Goal: Task Accomplishment & Management: Complete application form

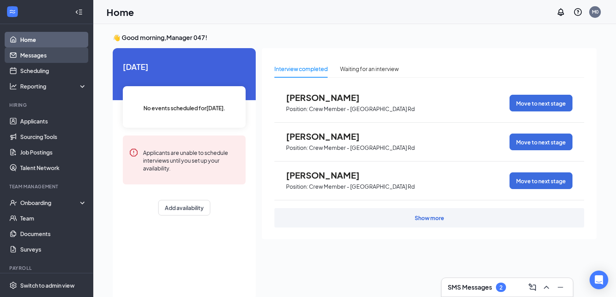
click at [48, 53] on link "Messages" at bounding box center [53, 55] width 66 height 16
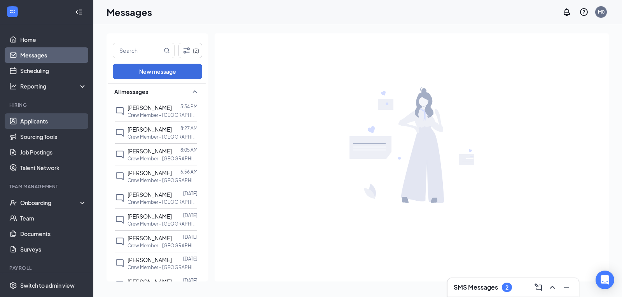
click at [55, 125] on link "Applicants" at bounding box center [53, 121] width 66 height 16
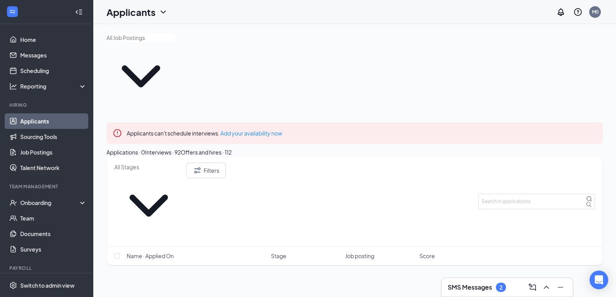
click at [181, 148] on div "Interviews · 92" at bounding box center [163, 152] width 36 height 9
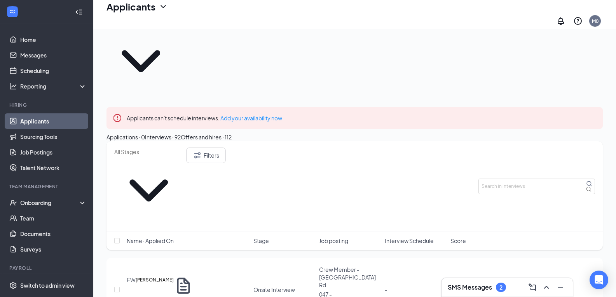
scroll to position [39, 0]
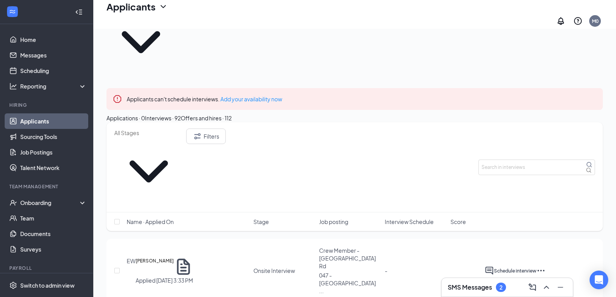
click at [546, 266] on icon "Ellipses" at bounding box center [540, 270] width 9 height 9
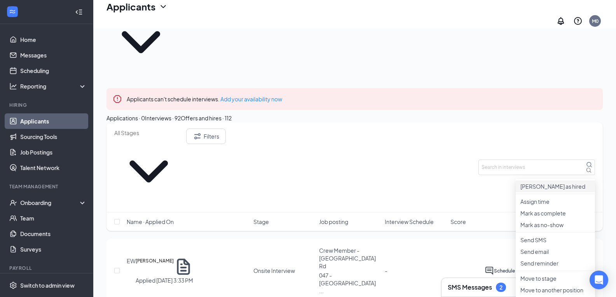
click at [549, 183] on p "[PERSON_NAME] as hired" at bounding box center [555, 187] width 70 height 8
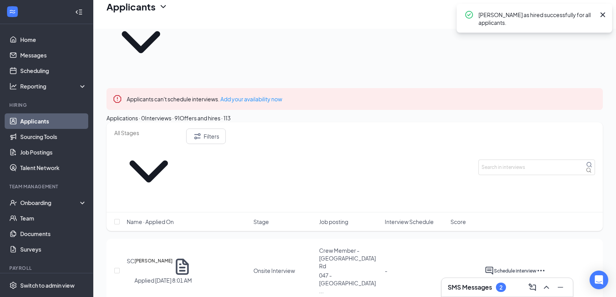
click at [231, 114] on div "Offers and hires · 113" at bounding box center [205, 118] width 51 height 9
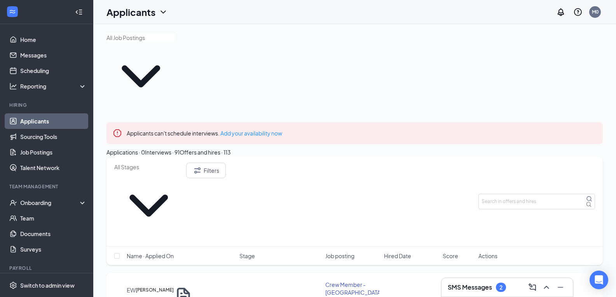
click at [527, 297] on span "Move To Stage" at bounding box center [510, 300] width 33 height 6
type input "Rate Sign Sheet (next stage)"
click at [47, 203] on div "Onboarding" at bounding box center [50, 203] width 60 height 8
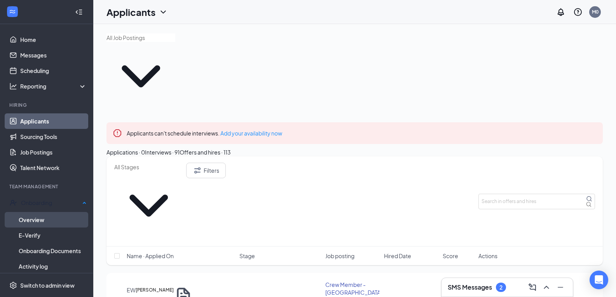
click at [43, 215] on link "Overview" at bounding box center [53, 220] width 68 height 16
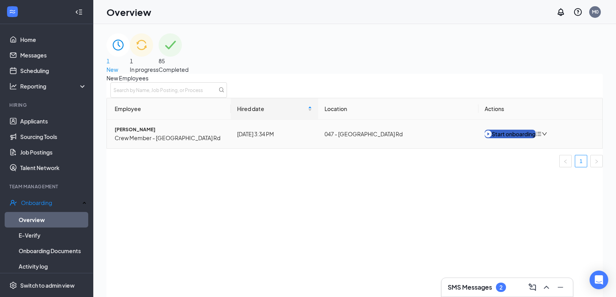
click at [527, 138] on div "Start onboarding" at bounding box center [510, 134] width 51 height 9
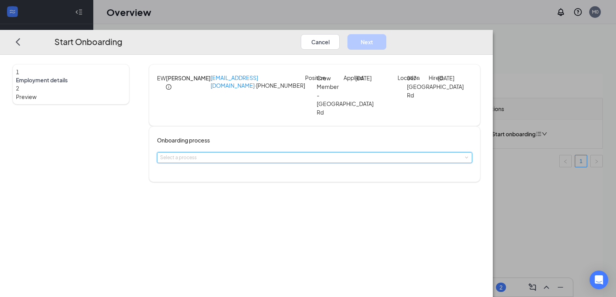
click at [464, 156] on span at bounding box center [465, 157] width 3 height 3
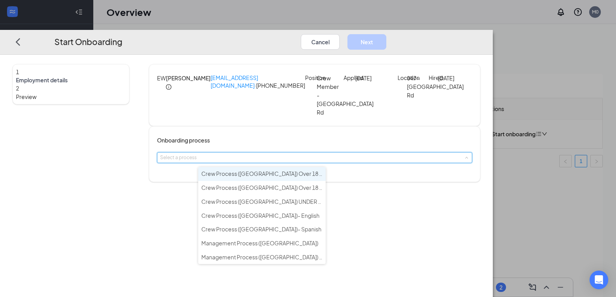
click at [307, 174] on li "Crew Process ([GEOGRAPHIC_DATA]) Over 18 - English" at bounding box center [261, 174] width 127 height 14
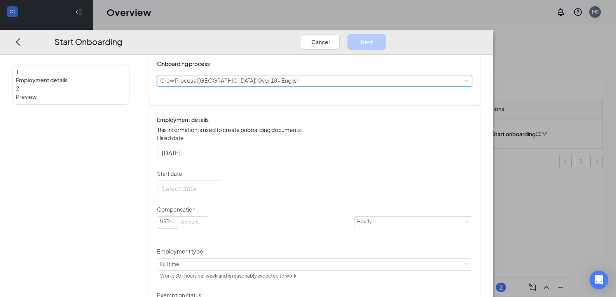
scroll to position [78, 0]
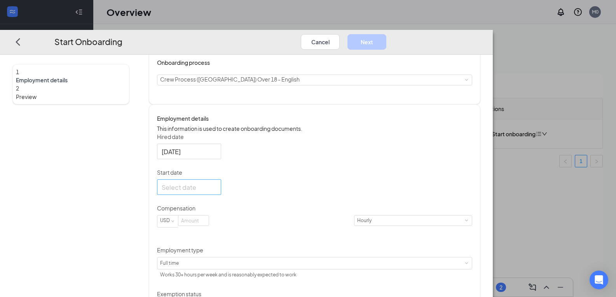
click at [217, 192] on div at bounding box center [189, 187] width 55 height 10
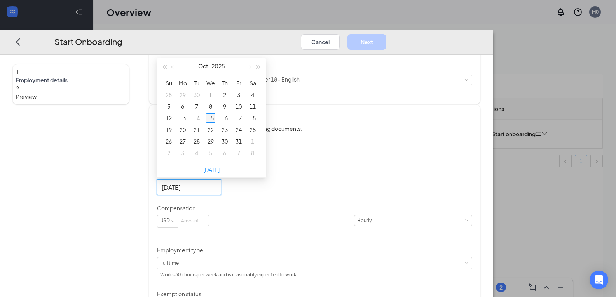
type input "[DATE]"
click at [215, 123] on div "15" at bounding box center [210, 117] width 9 height 9
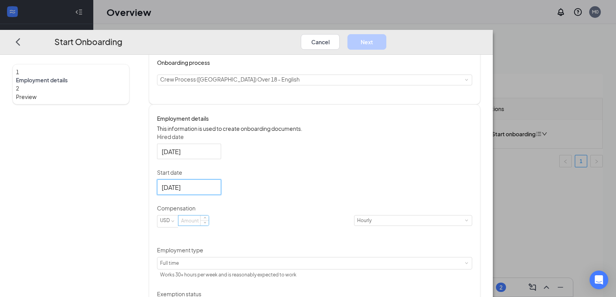
drag, startPoint x: 254, startPoint y: 239, endPoint x: 253, endPoint y: 234, distance: 5.2
click at [209, 226] on input at bounding box center [193, 221] width 30 height 10
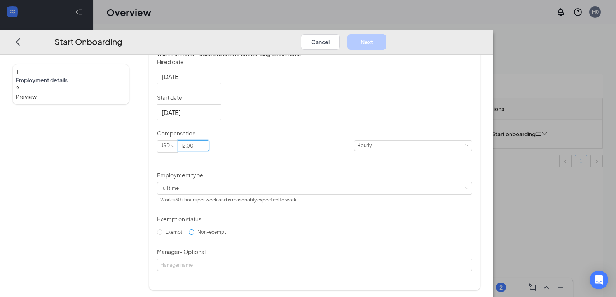
scroll to position [159, 0]
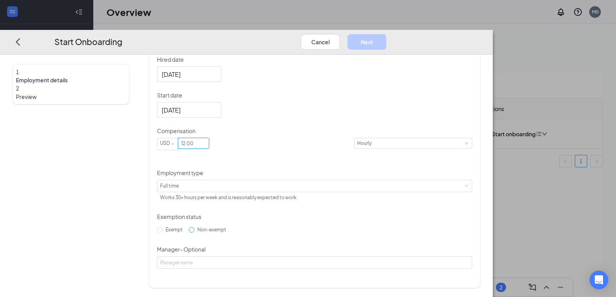
type input "12"
click at [194, 233] on input "Non-exempt" at bounding box center [191, 229] width 5 height 5
radio input "true"
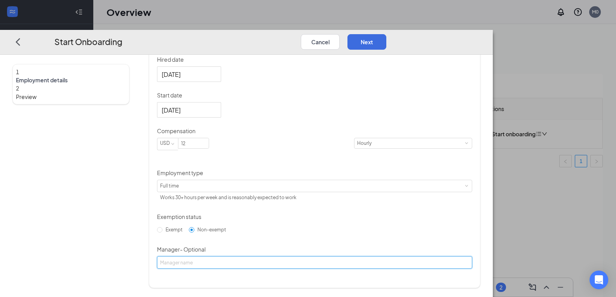
click at [216, 269] on input "Manager - Optional" at bounding box center [314, 263] width 315 height 12
type input "[PERSON_NAME]"
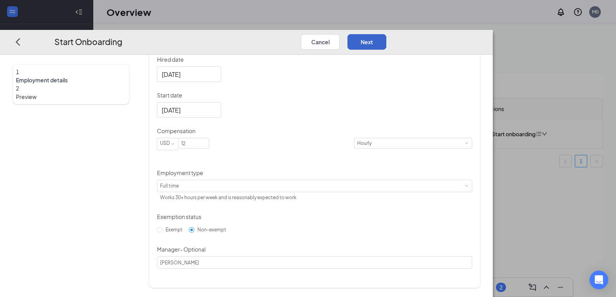
click at [386, 34] on button "Next" at bounding box center [366, 42] width 39 height 16
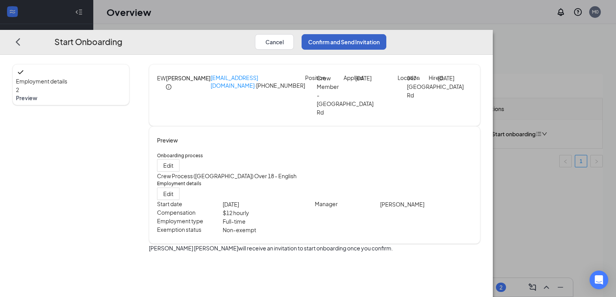
click at [386, 34] on button "Confirm and Send Invitation" at bounding box center [344, 42] width 85 height 16
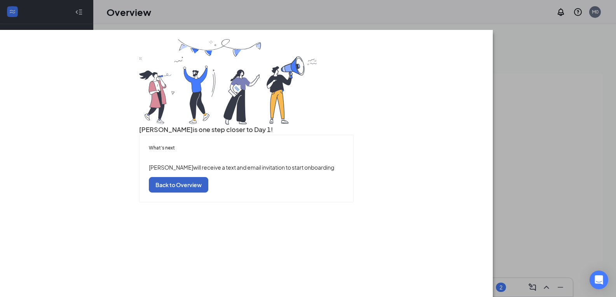
click at [208, 192] on button "Back to Overview" at bounding box center [178, 185] width 59 height 16
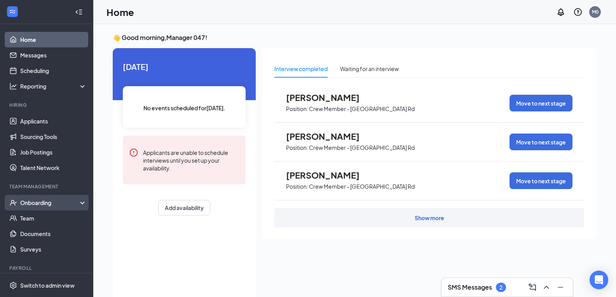
click at [35, 206] on div "Onboarding" at bounding box center [50, 203] width 60 height 8
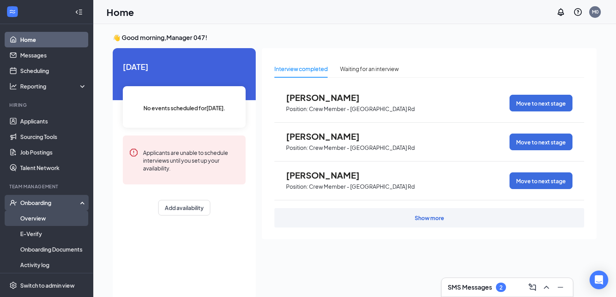
click at [38, 213] on link "Overview" at bounding box center [53, 219] width 66 height 16
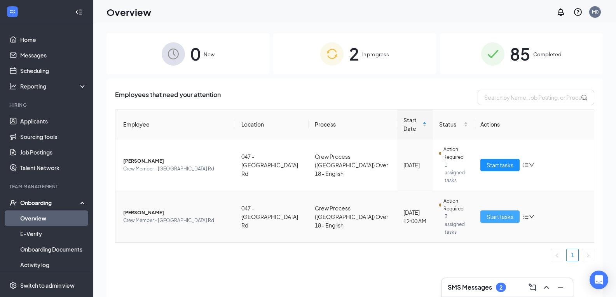
click at [505, 213] on span "Start tasks" at bounding box center [500, 217] width 27 height 9
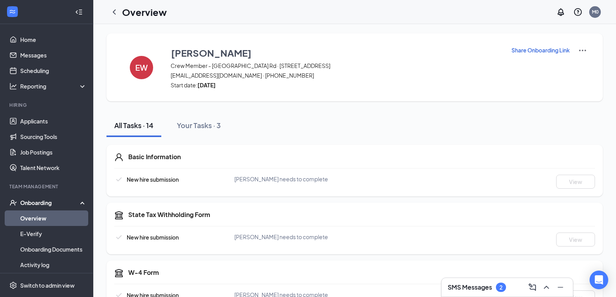
click at [581, 49] on img at bounding box center [582, 50] width 9 height 9
click at [520, 84] on div "Share Onboarding Link" at bounding box center [549, 67] width 76 height 43
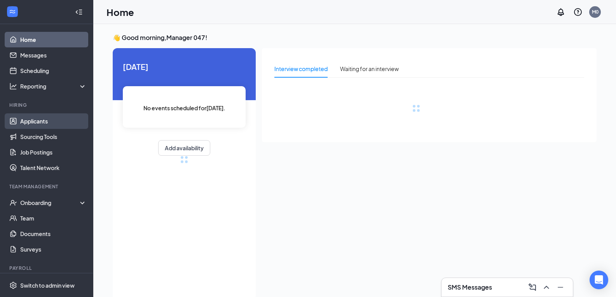
click at [44, 122] on link "Applicants" at bounding box center [53, 121] width 66 height 16
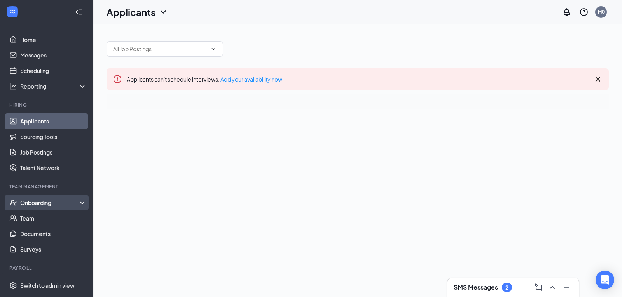
click at [39, 198] on div "Onboarding" at bounding box center [46, 203] width 93 height 16
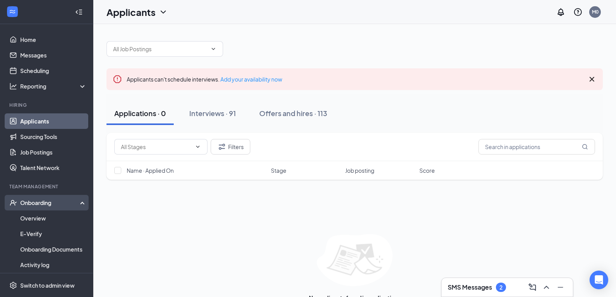
click at [49, 203] on div "Onboarding" at bounding box center [50, 203] width 60 height 8
click at [50, 205] on div "Onboarding" at bounding box center [50, 203] width 60 height 8
click at [47, 218] on link "Overview" at bounding box center [53, 219] width 66 height 16
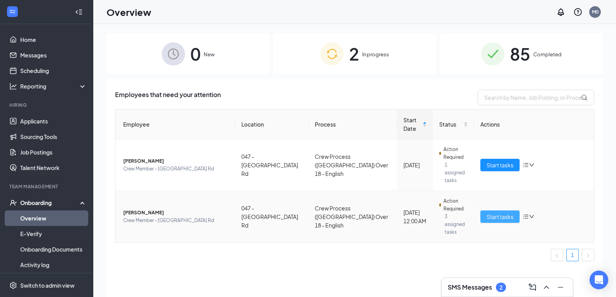
click at [489, 213] on span "Start tasks" at bounding box center [500, 217] width 27 height 9
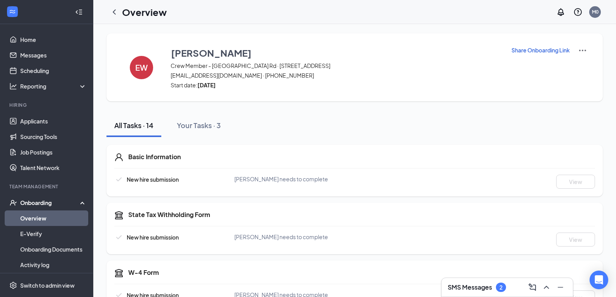
click at [586, 49] on img at bounding box center [582, 50] width 9 height 9
click at [479, 81] on span "Start date: Wed Oct 15, 2025" at bounding box center [336, 85] width 331 height 8
click at [115, 12] on icon "ChevronLeft" at bounding box center [114, 11] width 9 height 9
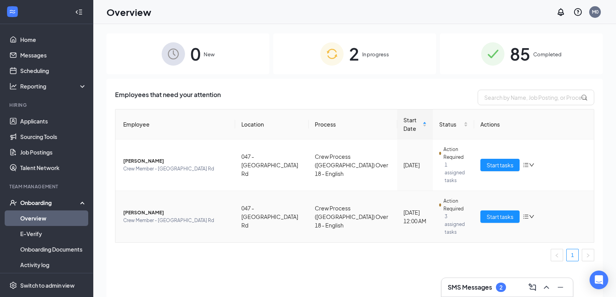
click at [525, 214] on icon "bars" at bounding box center [526, 217] width 6 height 6
click at [551, 191] on td "Start tasks" at bounding box center [534, 216] width 120 height 51
click at [496, 213] on span "Start tasks" at bounding box center [500, 217] width 27 height 9
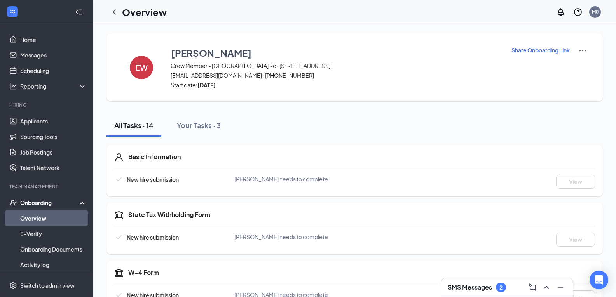
click at [583, 49] on img at bounding box center [582, 50] width 9 height 9
click at [543, 45] on div "EW Edwin Weatherspoon Crew Member - Fayetteville Rd · 047 - Fayetteville Rd tan…" at bounding box center [355, 67] width 496 height 68
click at [543, 50] on p "Share Onboarding Link" at bounding box center [541, 50] width 58 height 8
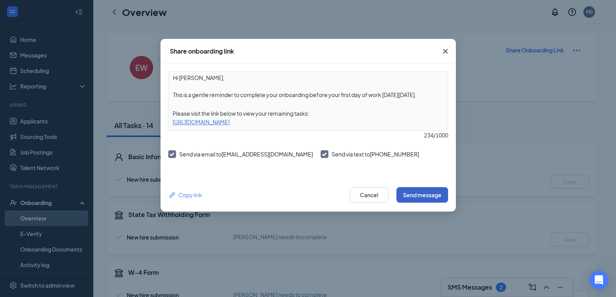
click at [420, 197] on button "Send message" at bounding box center [422, 195] width 52 height 16
